Goal: Register for event/course

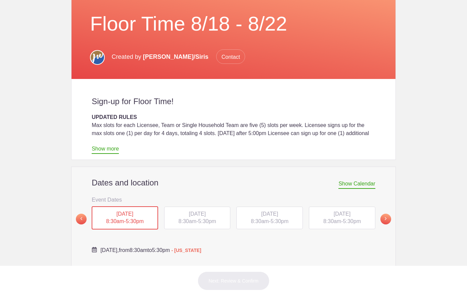
scroll to position [100, 0]
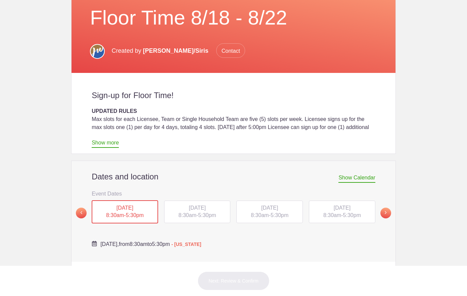
click at [336, 212] on div "THU, Aug 21, 2025 8:30am - 5:30pm" at bounding box center [342, 212] width 67 height 23
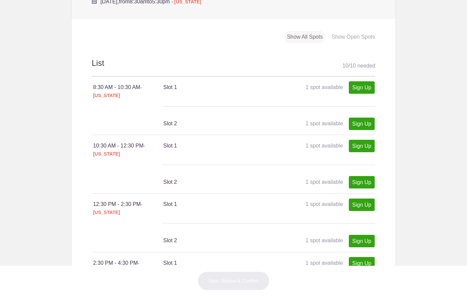
scroll to position [343, 0]
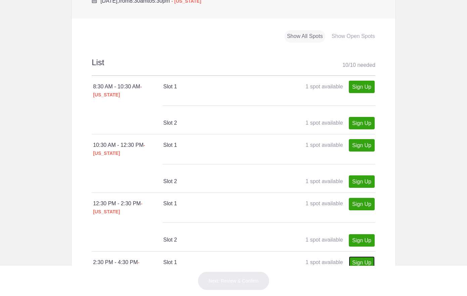
click at [364, 256] on link "Sign Up" at bounding box center [362, 262] width 26 height 12
type input "1"
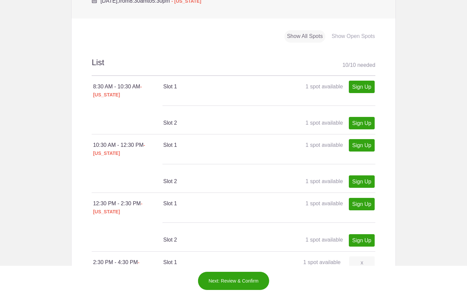
click at [231, 276] on button "Next: Review & Confirm" at bounding box center [234, 281] width 72 height 19
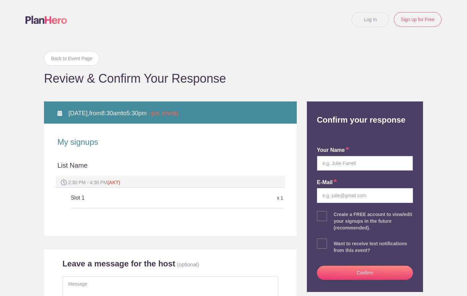
click at [334, 163] on input "text" at bounding box center [365, 163] width 96 height 15
type input "Janet H.E. Gellert"
type input "janetgellert@gmail.com"
click at [345, 198] on input "janetgellert@gmail.com" at bounding box center [365, 195] width 96 height 15
click at [353, 273] on button "Confirm" at bounding box center [365, 273] width 96 height 14
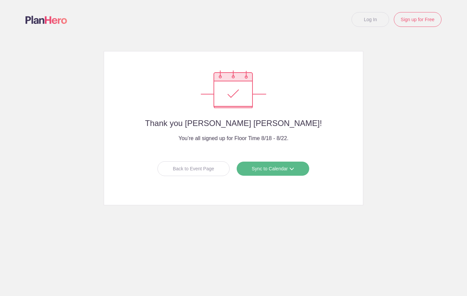
click at [262, 171] on link "Sync to Calendar" at bounding box center [273, 168] width 73 height 15
click at [261, 171] on link "Sync to Calendar" at bounding box center [273, 168] width 73 height 15
click at [203, 167] on div "Back to Event Page" at bounding box center [194, 168] width 72 height 15
